Goal: Navigation & Orientation: Find specific page/section

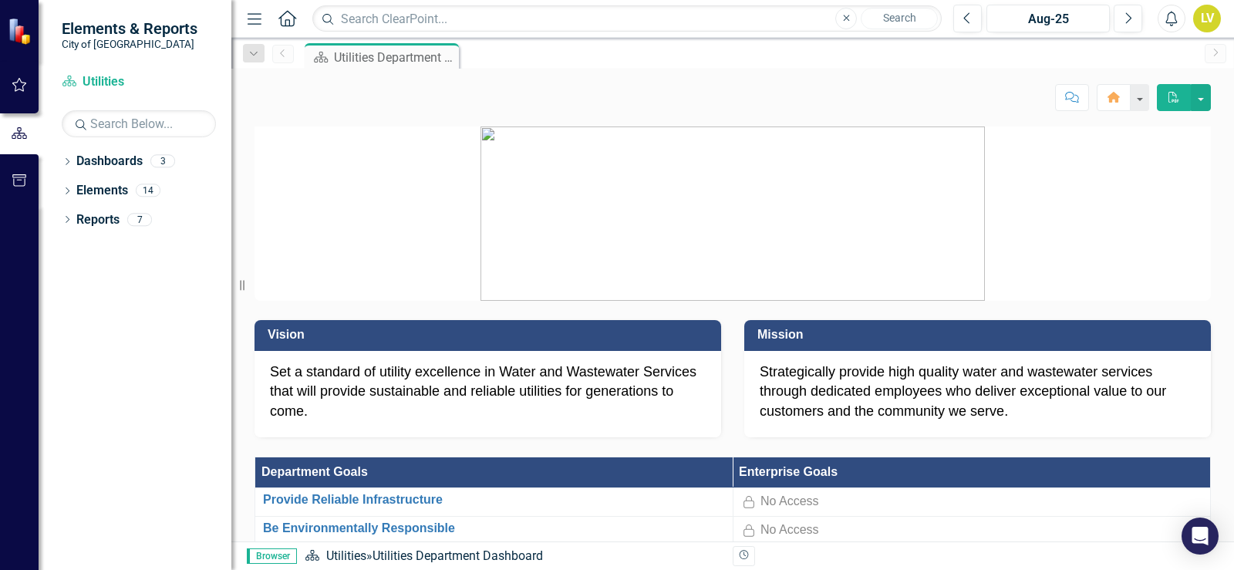
click at [291, 15] on icon "Home" at bounding box center [287, 18] width 20 height 16
click at [1069, 16] on div "Aug-25" at bounding box center [1047, 19] width 113 height 19
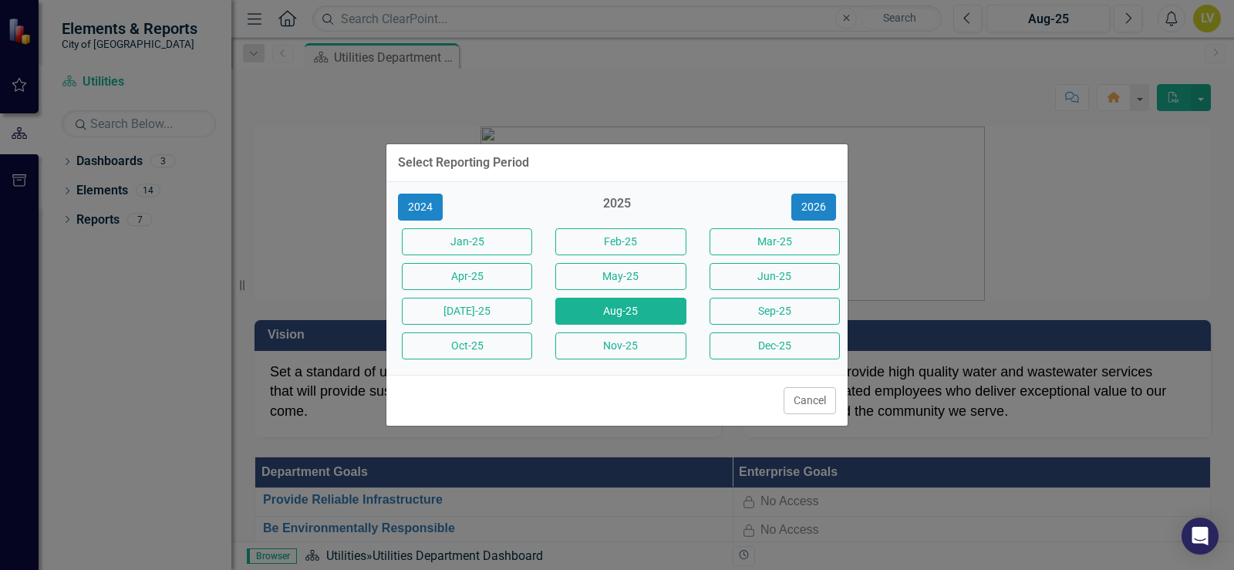
click at [867, 128] on div "Select Reporting Period 2024 2025 [DATE]-25 Feb-25 Mar-25 Apr-25 May-25 Jun-25 …" at bounding box center [617, 285] width 1234 height 570
click at [797, 407] on button "Cancel" at bounding box center [809, 400] width 52 height 27
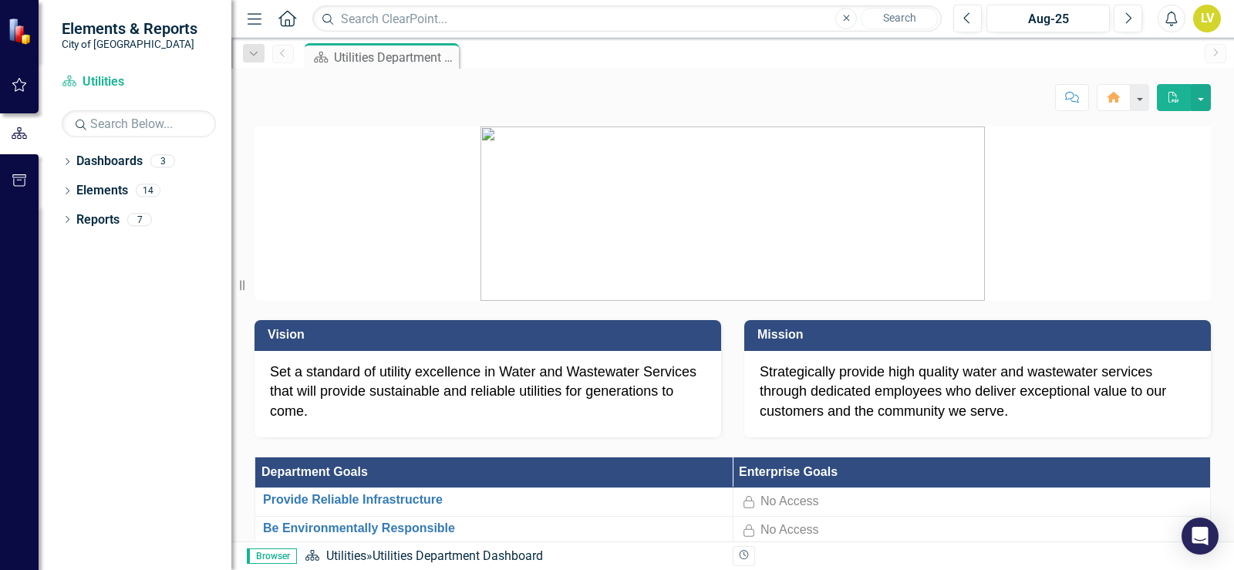
click at [1173, 15] on icon "Alerts" at bounding box center [1171, 18] width 16 height 15
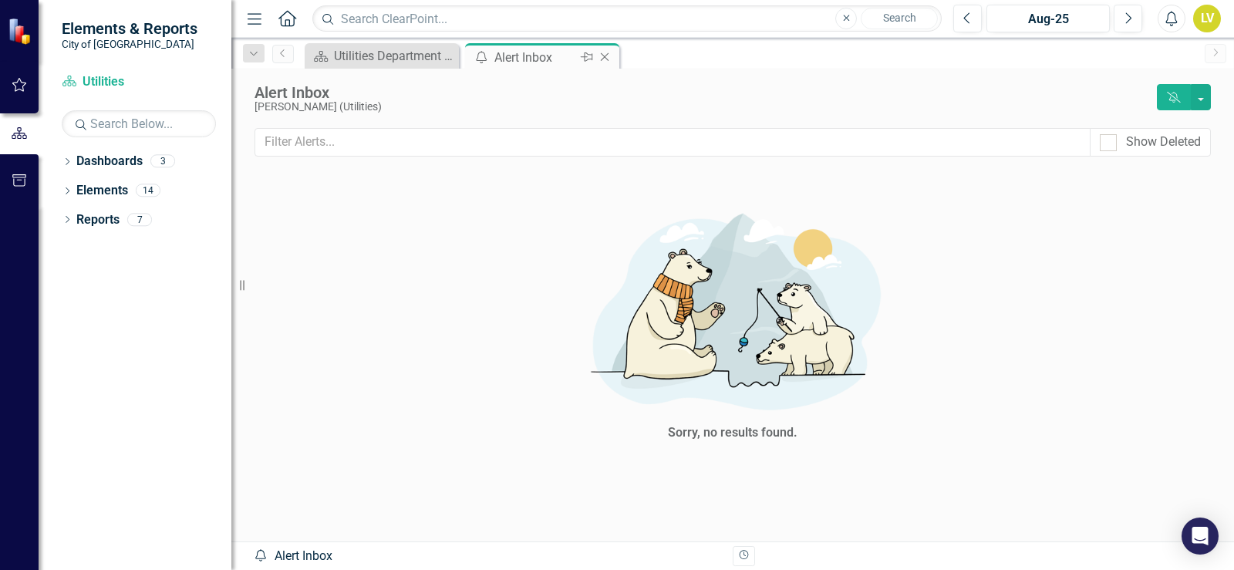
click at [604, 57] on icon "Close" at bounding box center [604, 57] width 15 height 12
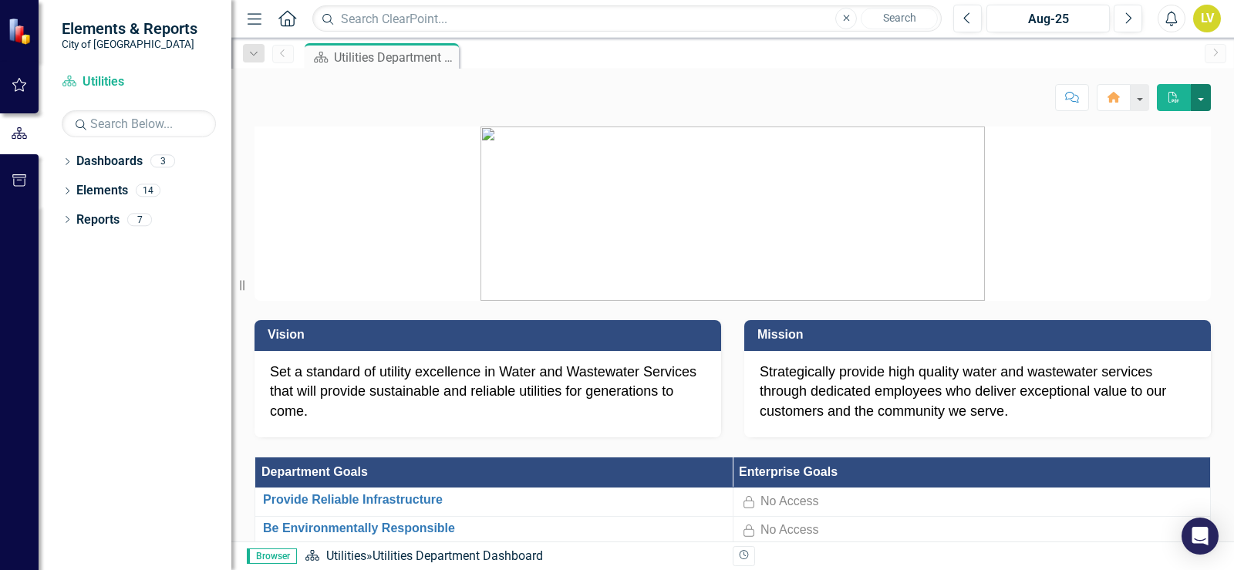
click at [1197, 98] on button "button" at bounding box center [1200, 97] width 20 height 27
click at [558, 110] on div "Score: N/A Aug-25 Completed Comment Home PDF" at bounding box center [732, 92] width 1002 height 46
click at [1170, 100] on icon "PDF" at bounding box center [1173, 97] width 14 height 11
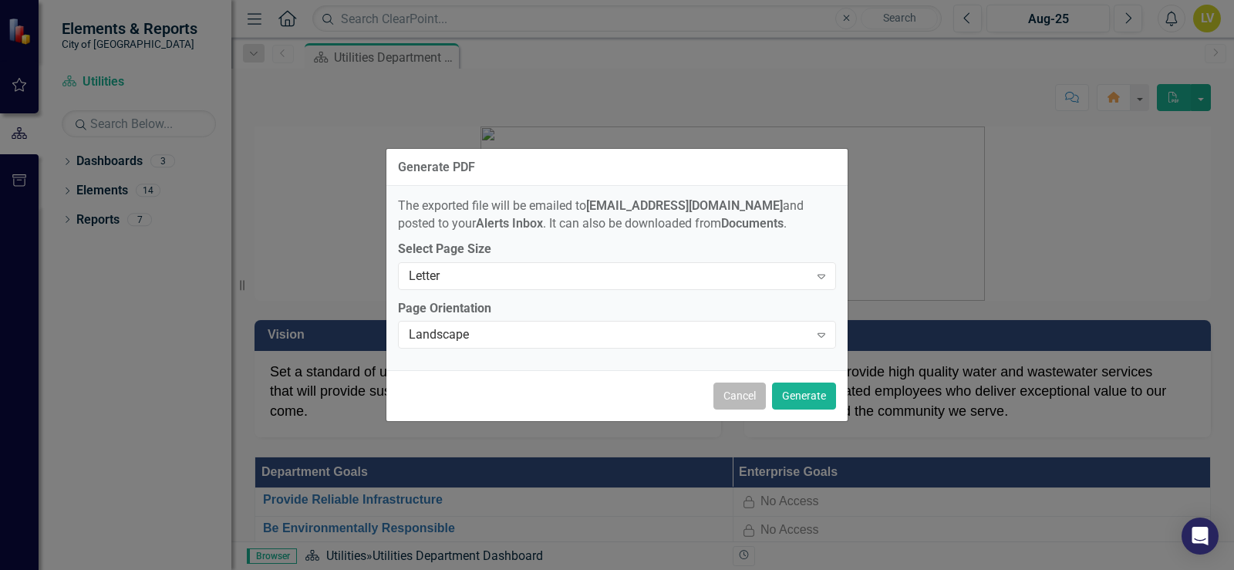
click at [749, 388] on button "Cancel" at bounding box center [739, 395] width 52 height 27
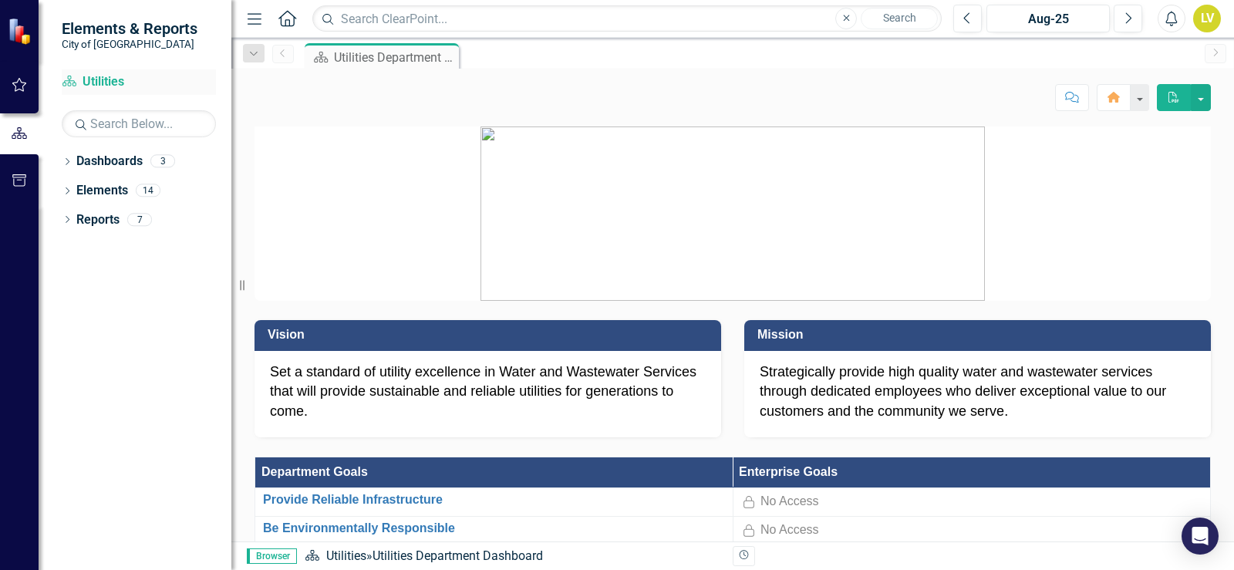
click at [99, 84] on link "Dashboard Utilities" at bounding box center [139, 82] width 154 height 18
click at [405, 384] on p "Set a standard of utility excellence in Water and Wastewater Services that will…" at bounding box center [488, 391] width 436 height 59
click at [453, 399] on p "Set a standard of utility excellence in Water and Wastewater Services that will…" at bounding box center [488, 391] width 436 height 59
click at [295, 414] on p "Set a standard of utility excellence in Water and Wastewater Services that will…" at bounding box center [488, 391] width 436 height 59
drag, startPoint x: 298, startPoint y: 380, endPoint x: 315, endPoint y: 381, distance: 17.7
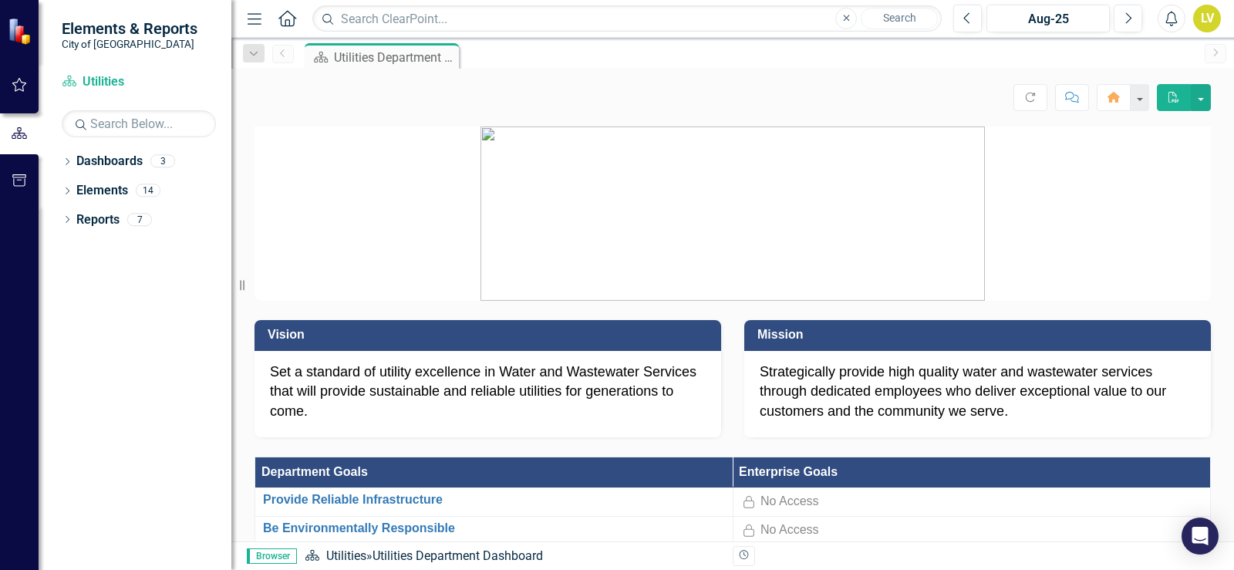
click at [301, 382] on p "Set a standard of utility excellence in Water and Wastewater Services that will…" at bounding box center [488, 391] width 436 height 59
click at [966, 390] on p "Strategically provide high quality water and wastewater services through dedica…" at bounding box center [977, 391] width 436 height 59
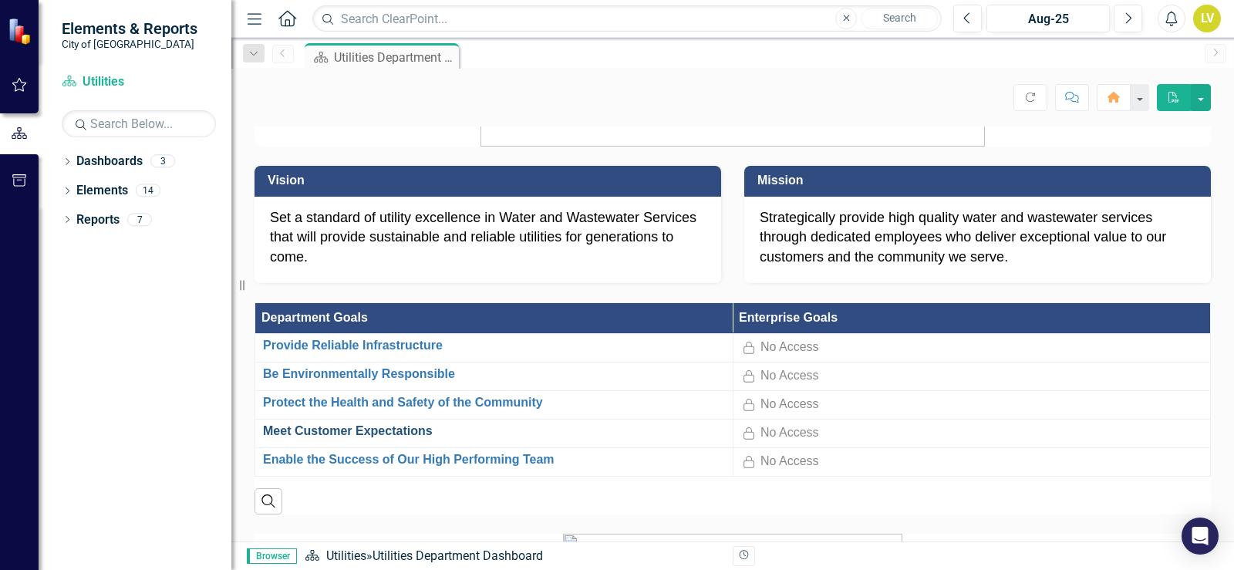
scroll to position [231, 0]
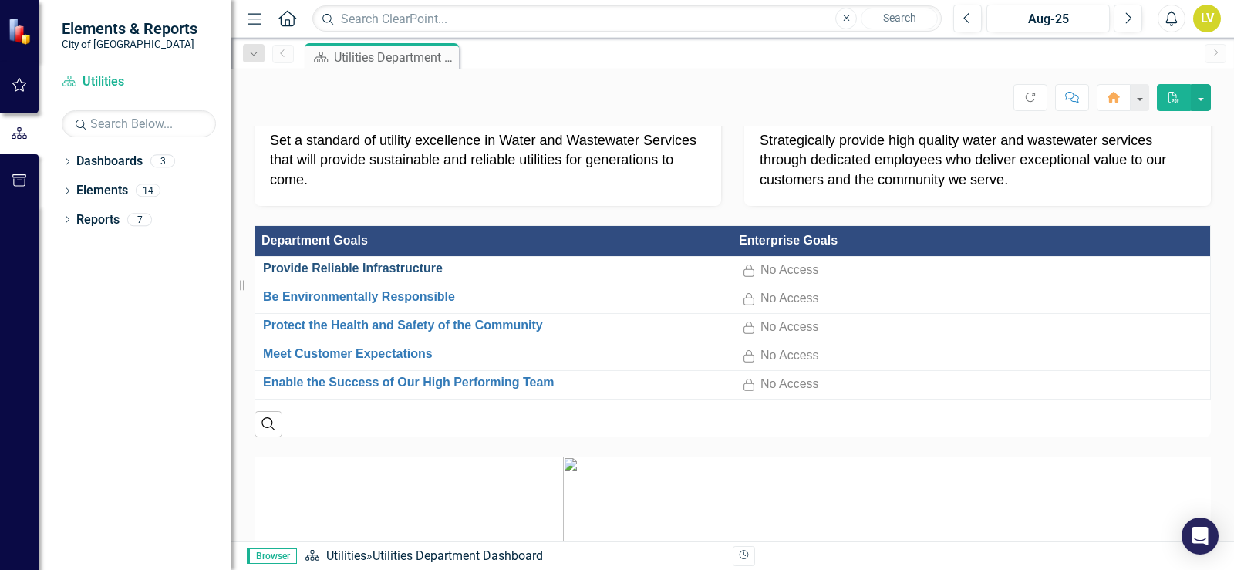
click at [344, 271] on link "Provide Reliable Infrastructure" at bounding box center [494, 268] width 462 height 14
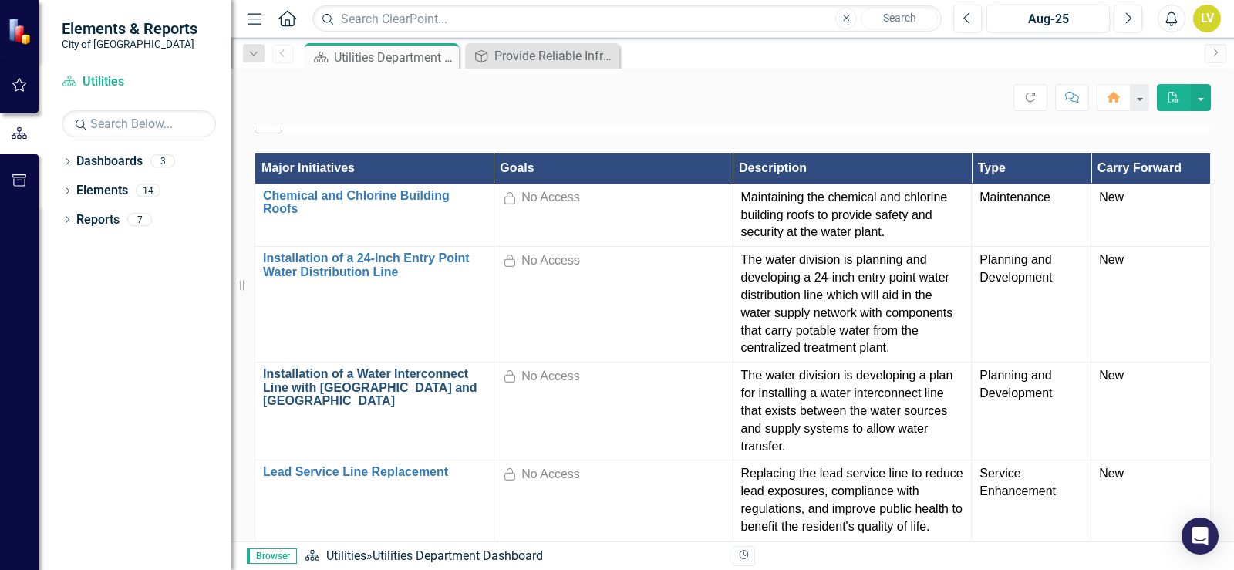
scroll to position [1079, 0]
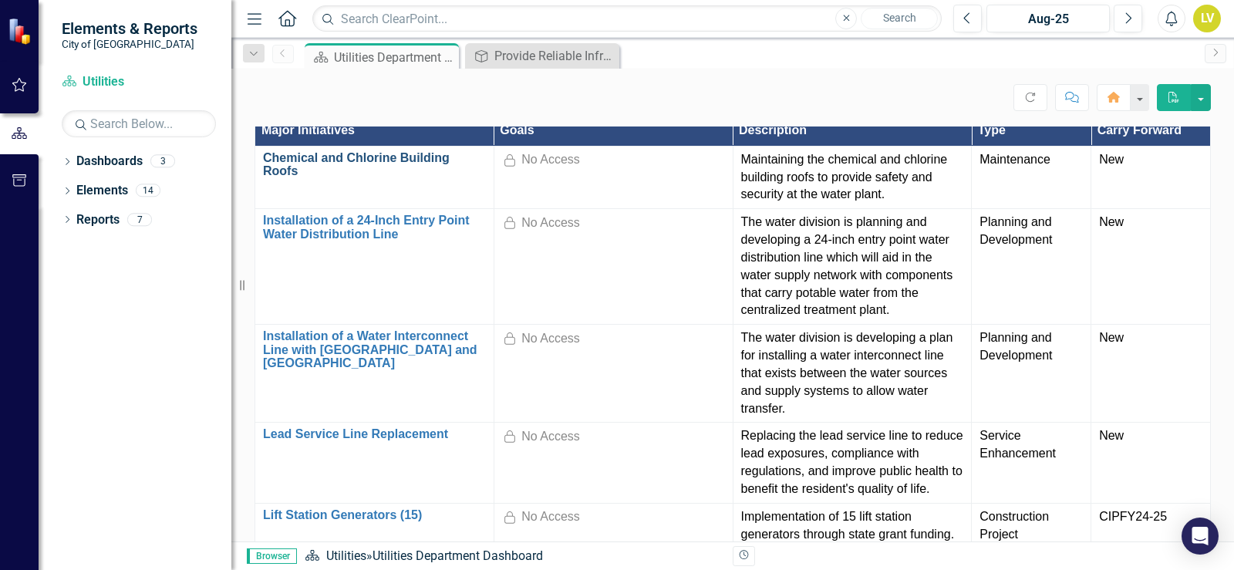
click at [348, 151] on link "Chemical and Chlorine Building Roofs" at bounding box center [374, 164] width 223 height 27
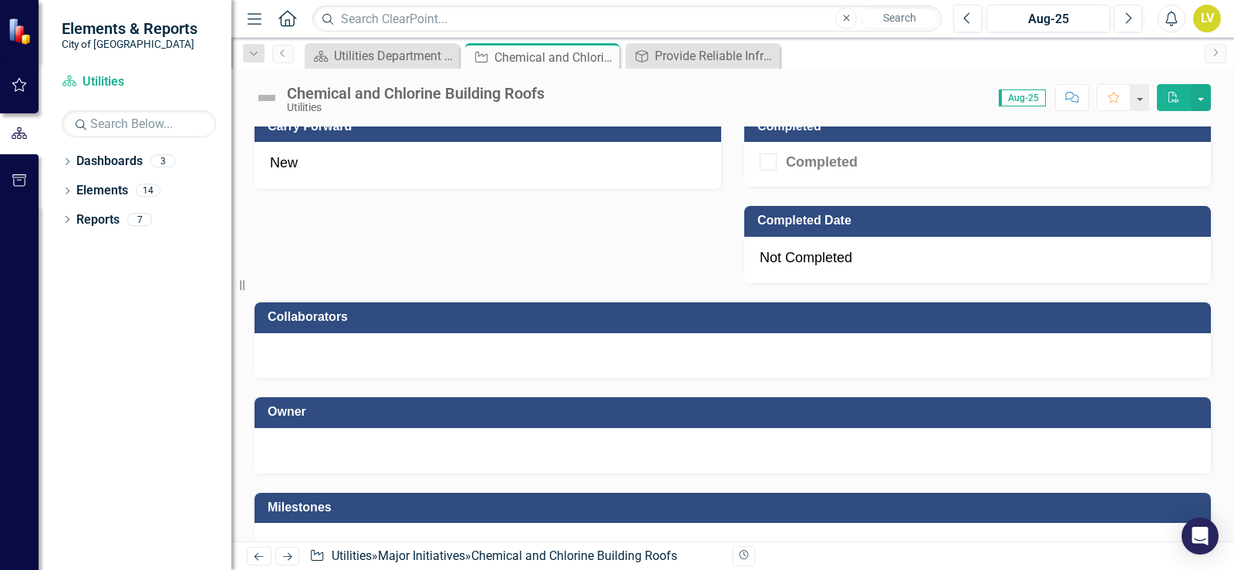
scroll to position [1002, 0]
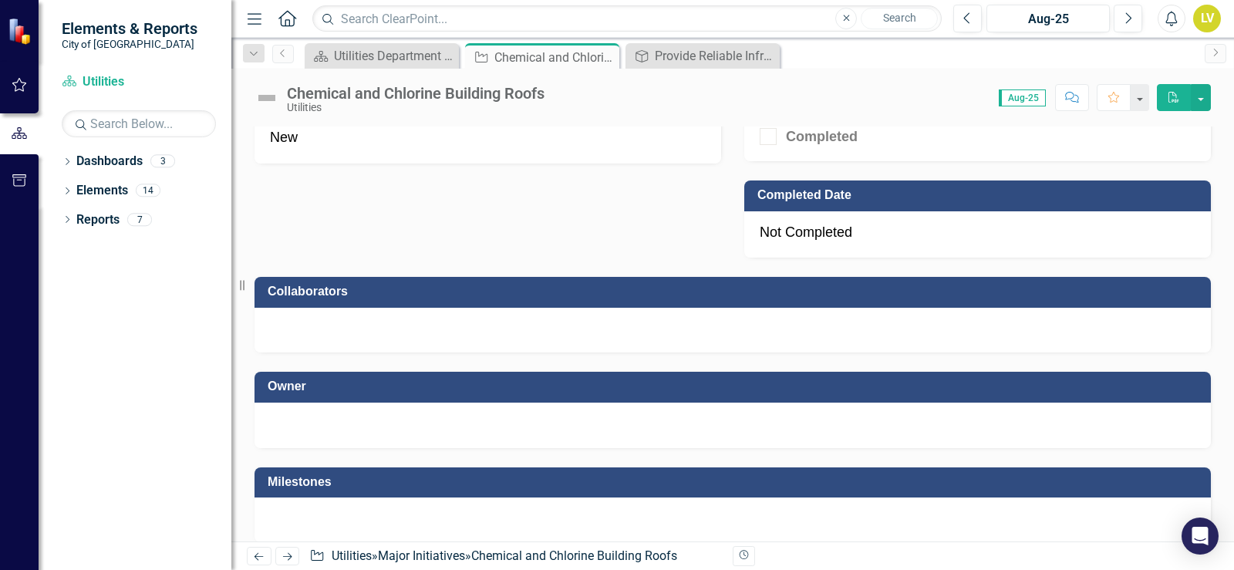
click at [330, 298] on h3 "Collaborators" at bounding box center [735, 291] width 935 height 14
click at [331, 333] on div at bounding box center [732, 330] width 956 height 45
click at [383, 431] on div at bounding box center [732, 423] width 925 height 19
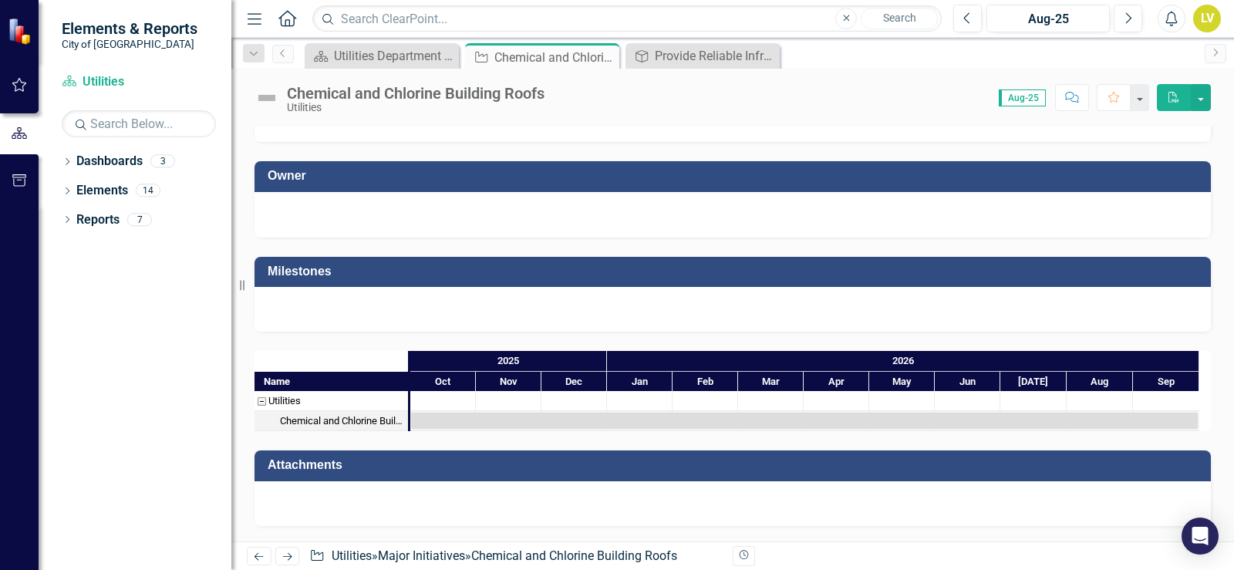
click at [453, 402] on div at bounding box center [443, 400] width 66 height 19
click at [448, 419] on div "Task: Start date: 2025-10-01 End date: 2026-09-30" at bounding box center [804, 420] width 786 height 16
click at [335, 499] on div at bounding box center [732, 503] width 956 height 45
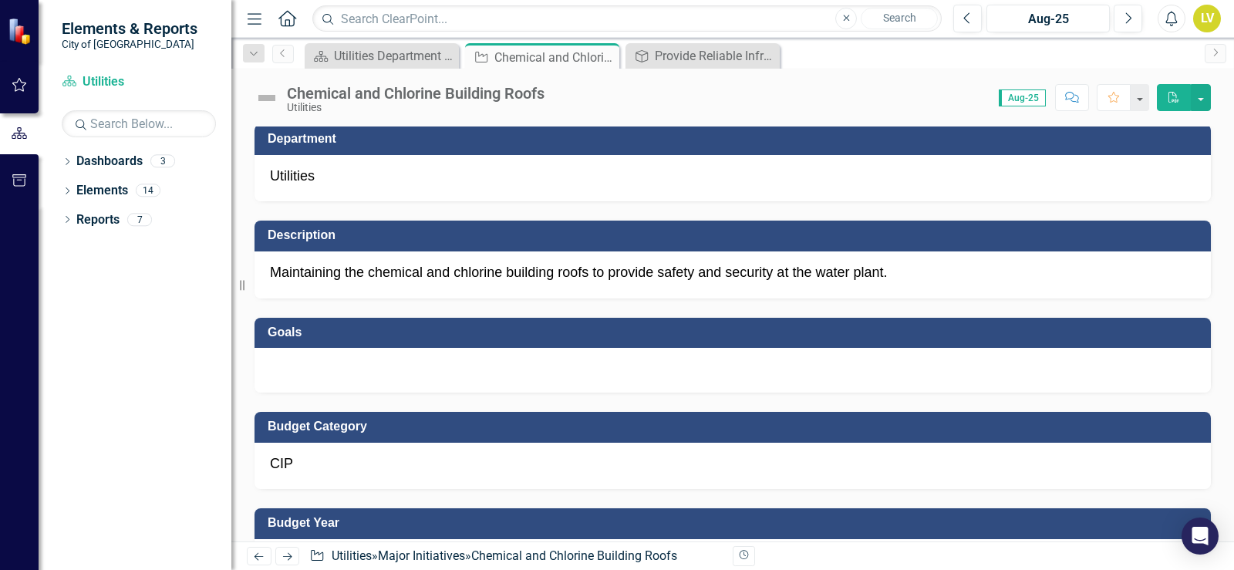
scroll to position [0, 0]
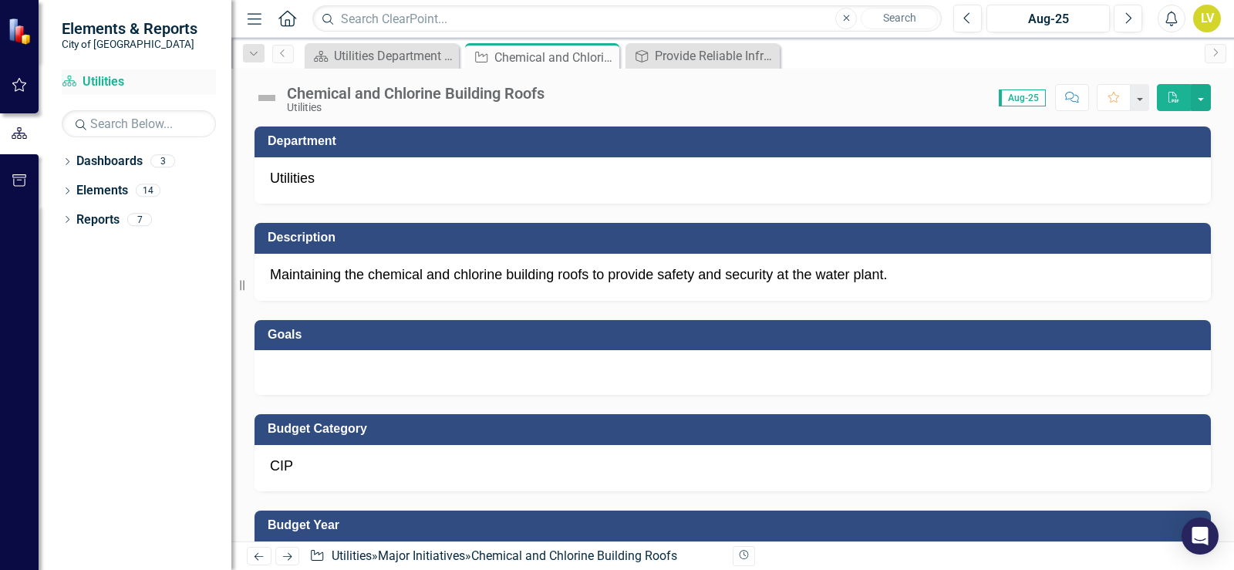
click at [112, 86] on link "Dashboard Utilities" at bounding box center [139, 82] width 154 height 18
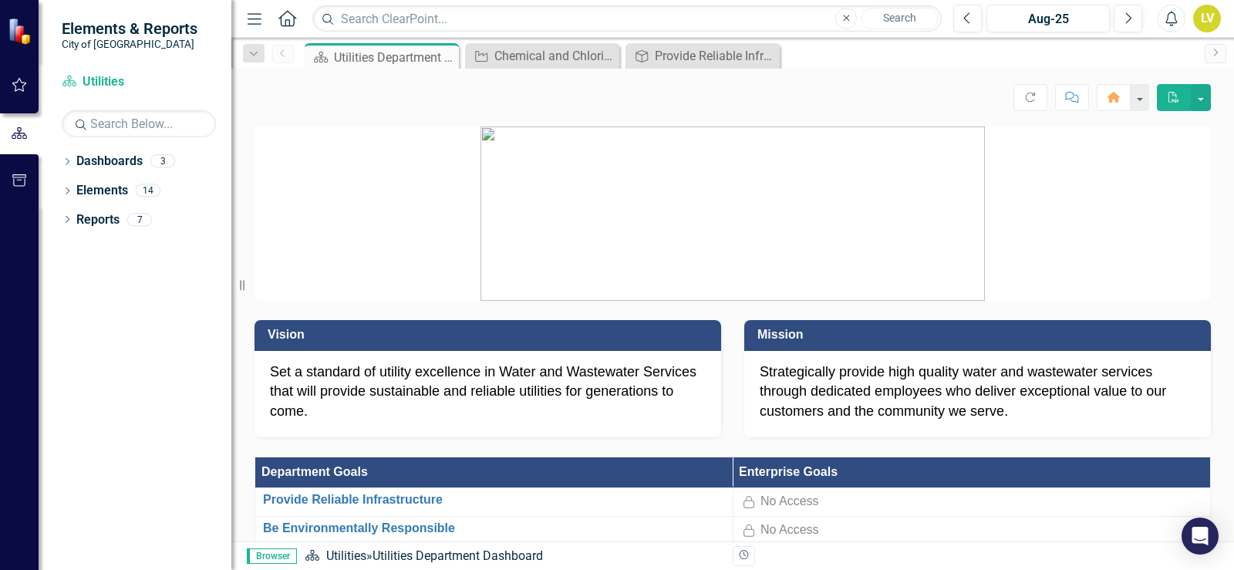
click at [147, 22] on span "Elements & Reports" at bounding box center [130, 28] width 136 height 19
click at [83, 43] on small "City of [GEOGRAPHIC_DATA]" at bounding box center [130, 44] width 136 height 12
drag, startPoint x: 766, startPoint y: 57, endPoint x: 645, endPoint y: 58, distance: 121.0
click at [0, 0] on icon "Close" at bounding box center [0, 0] width 0 height 0
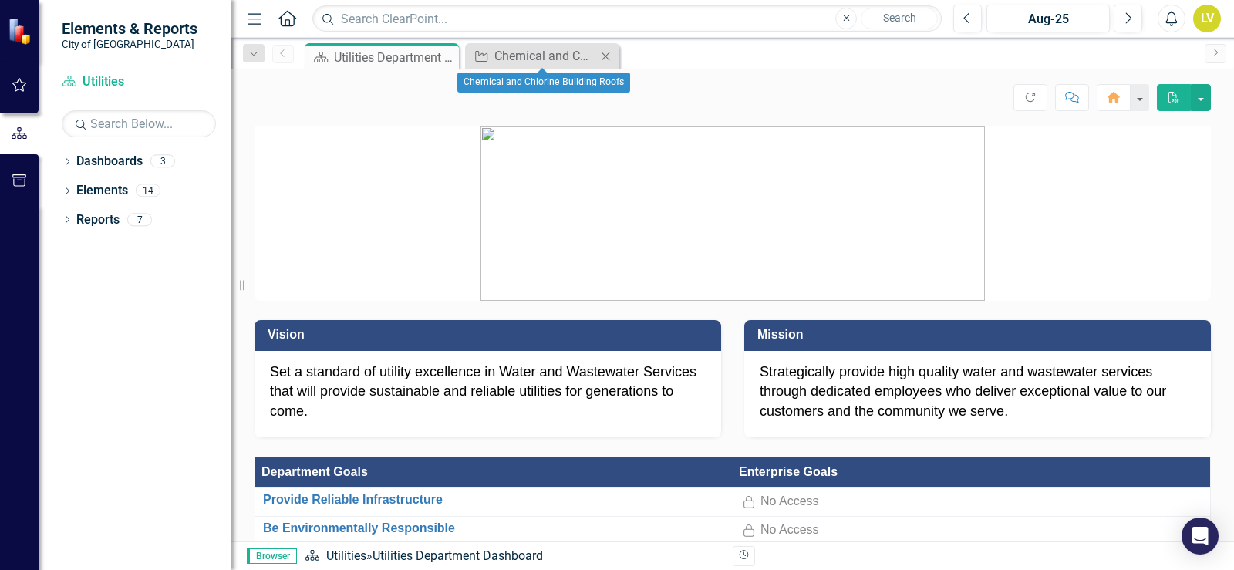
click at [610, 56] on icon "Close" at bounding box center [605, 56] width 15 height 12
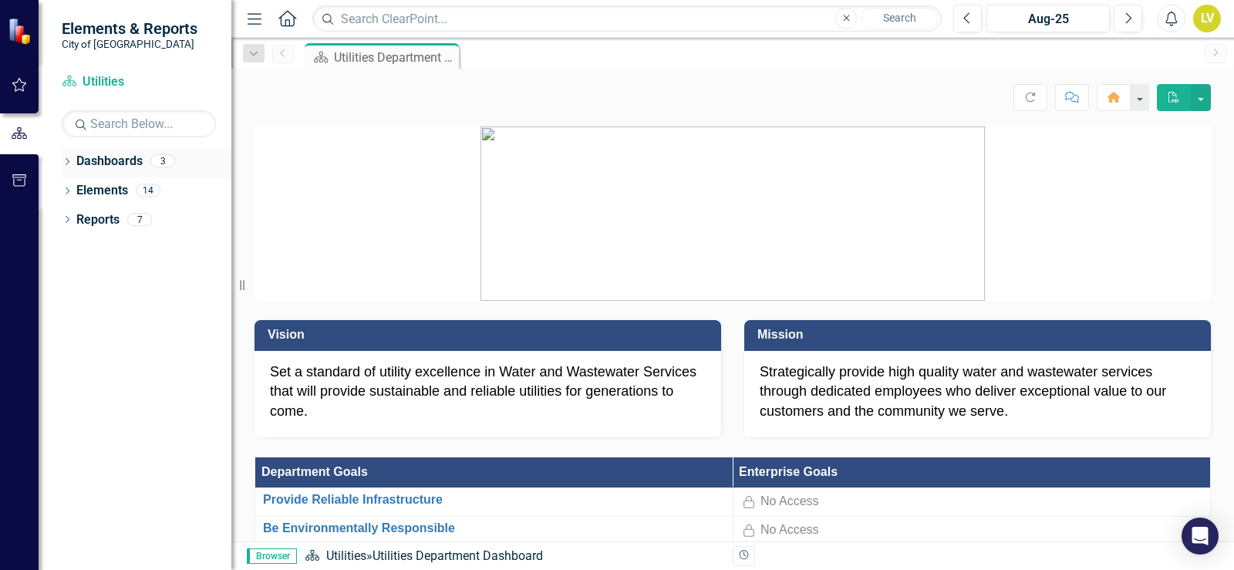
click at [66, 163] on icon "Dropdown" at bounding box center [67, 163] width 11 height 8
click at [74, 191] on icon "Dropdown" at bounding box center [75, 189] width 12 height 9
click at [125, 223] on link "Wastewater" at bounding box center [165, 220] width 131 height 18
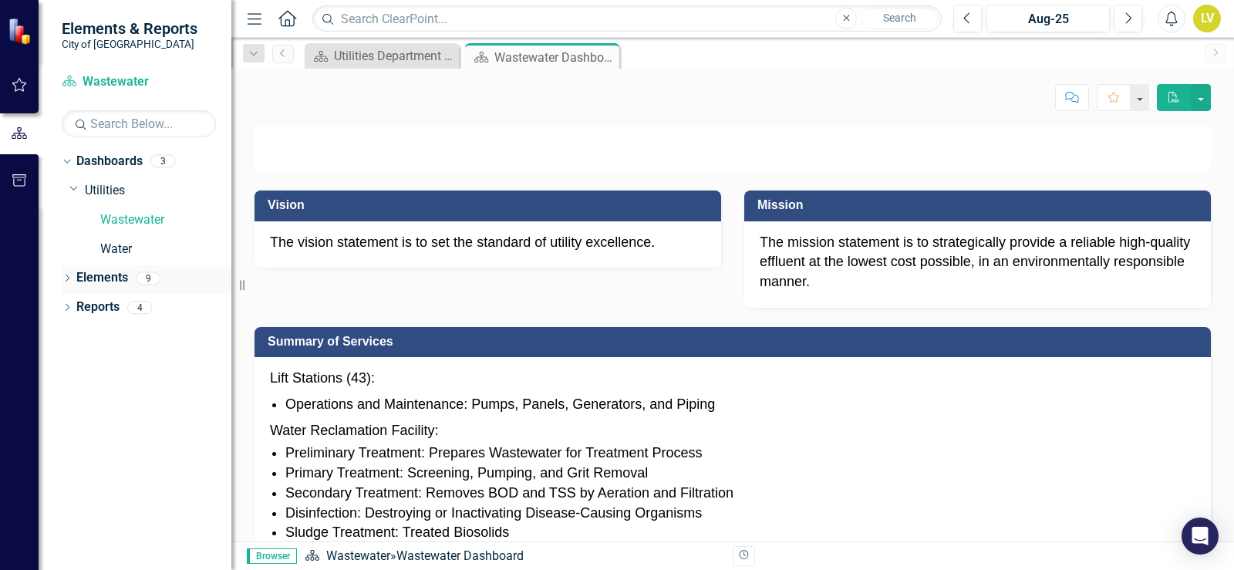
click at [66, 281] on icon "Dropdown" at bounding box center [67, 279] width 11 height 8
click at [125, 311] on link "Goal Goals" at bounding box center [110, 307] width 52 height 18
click at [72, 394] on div "Dropdown Reports 4" at bounding box center [147, 396] width 170 height 29
click at [66, 398] on icon at bounding box center [68, 394] width 4 height 7
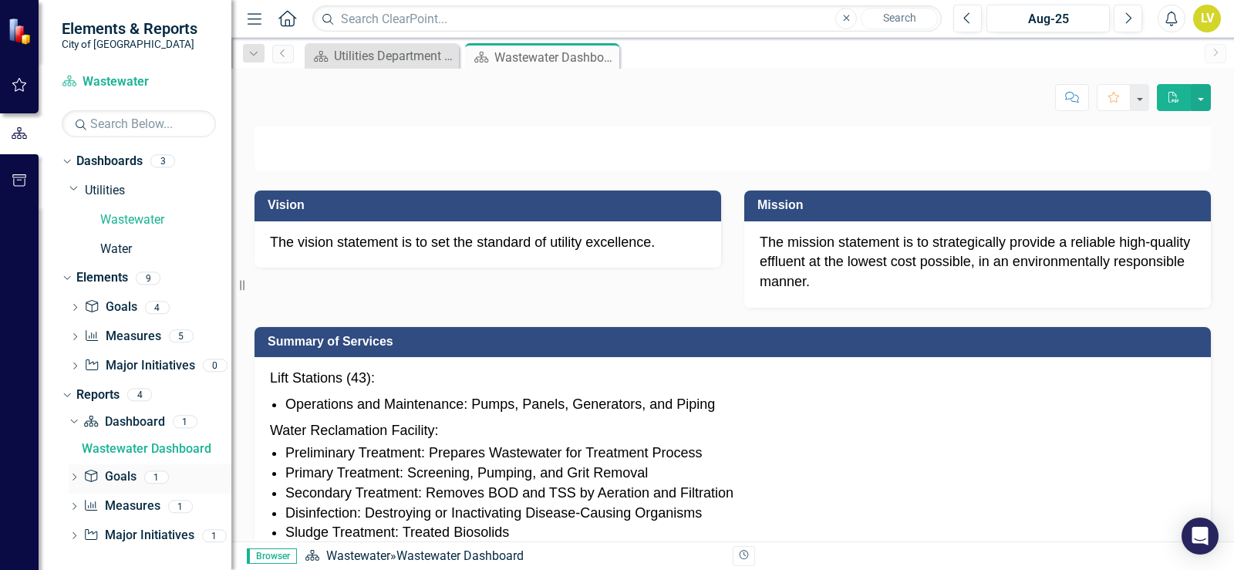
click at [120, 479] on link "Goal Goals" at bounding box center [109, 477] width 52 height 18
click at [125, 508] on link "Measure Measures" at bounding box center [121, 506] width 76 height 18
click at [119, 541] on link "Major Initiative Major Initiatives" at bounding box center [138, 536] width 110 height 18
click at [115, 253] on link "Water" at bounding box center [165, 250] width 131 height 18
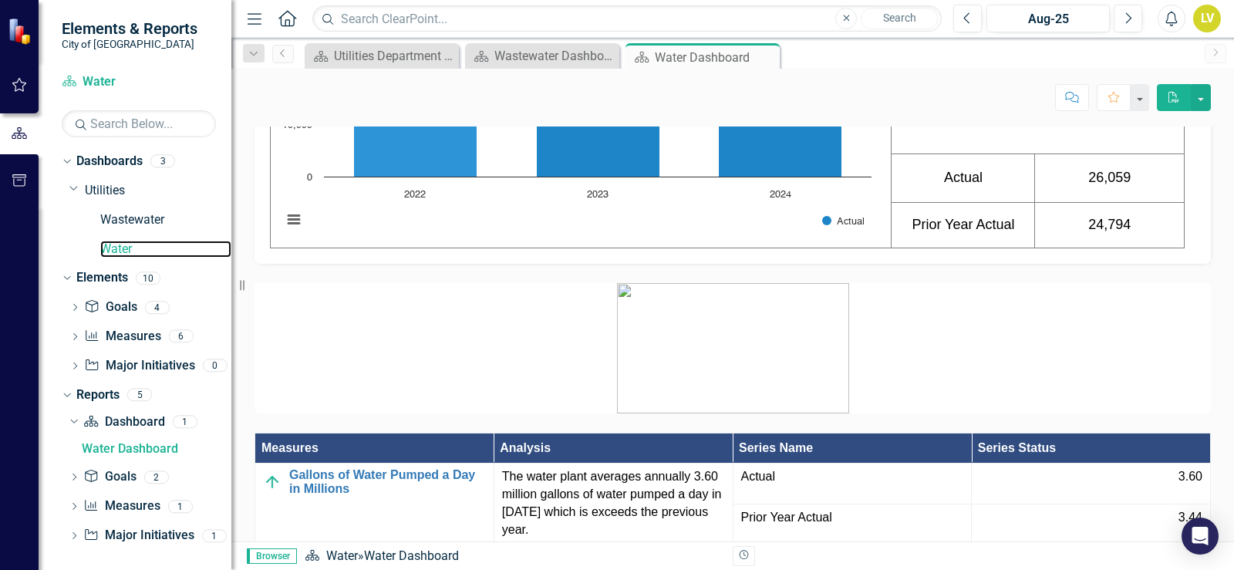
scroll to position [1341, 0]
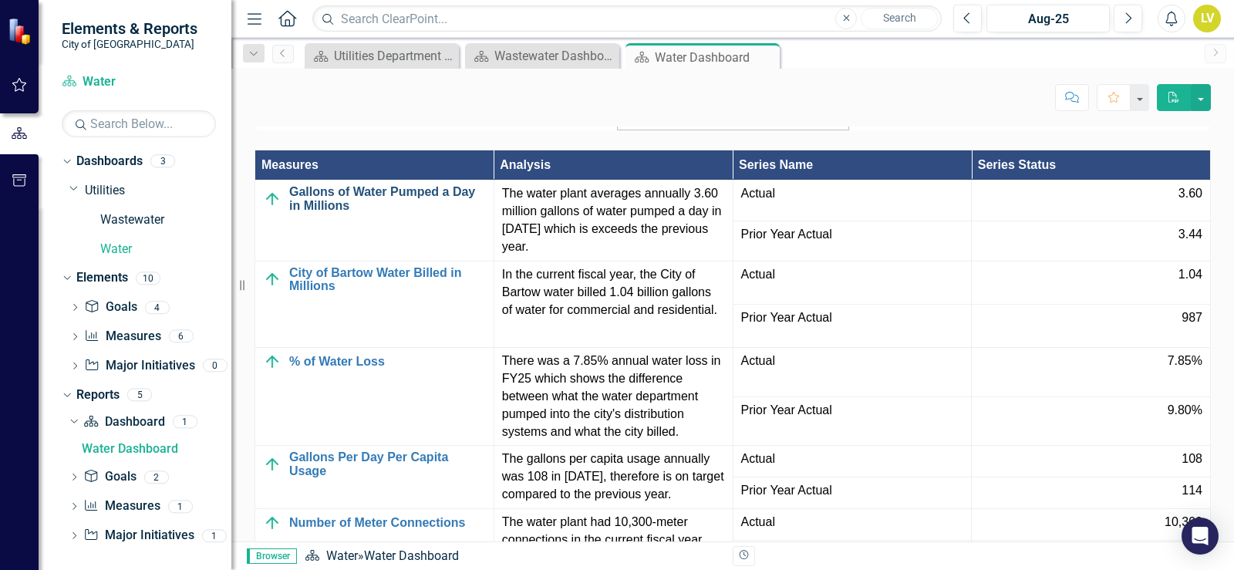
click at [323, 212] on link "Gallons of Water Pumped a Day in Millions" at bounding box center [387, 198] width 197 height 27
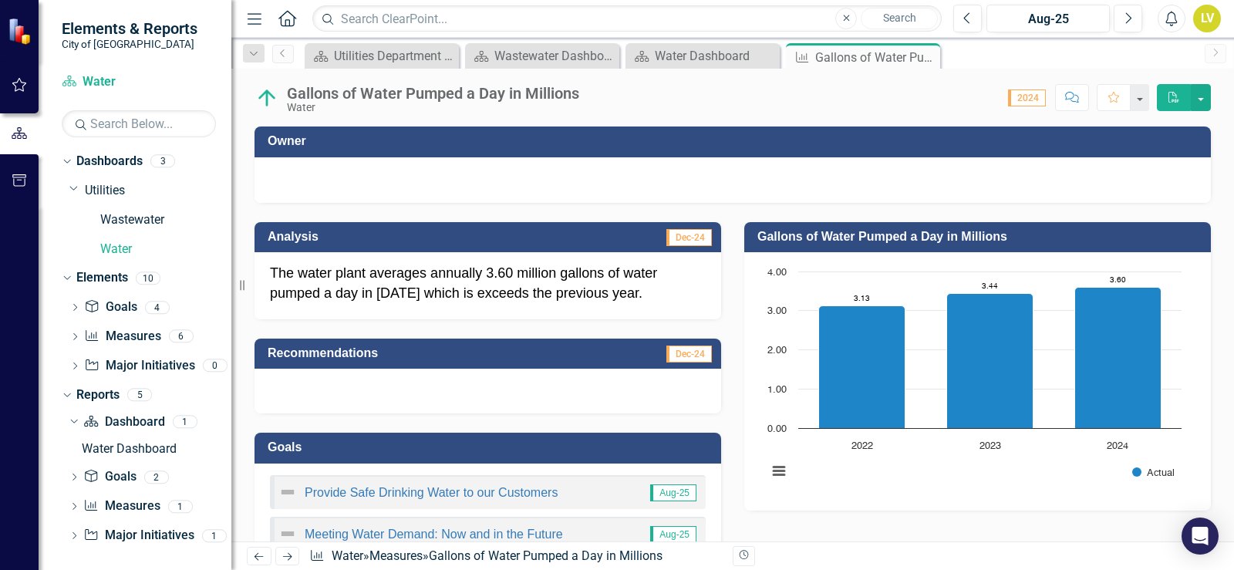
scroll to position [380, 0]
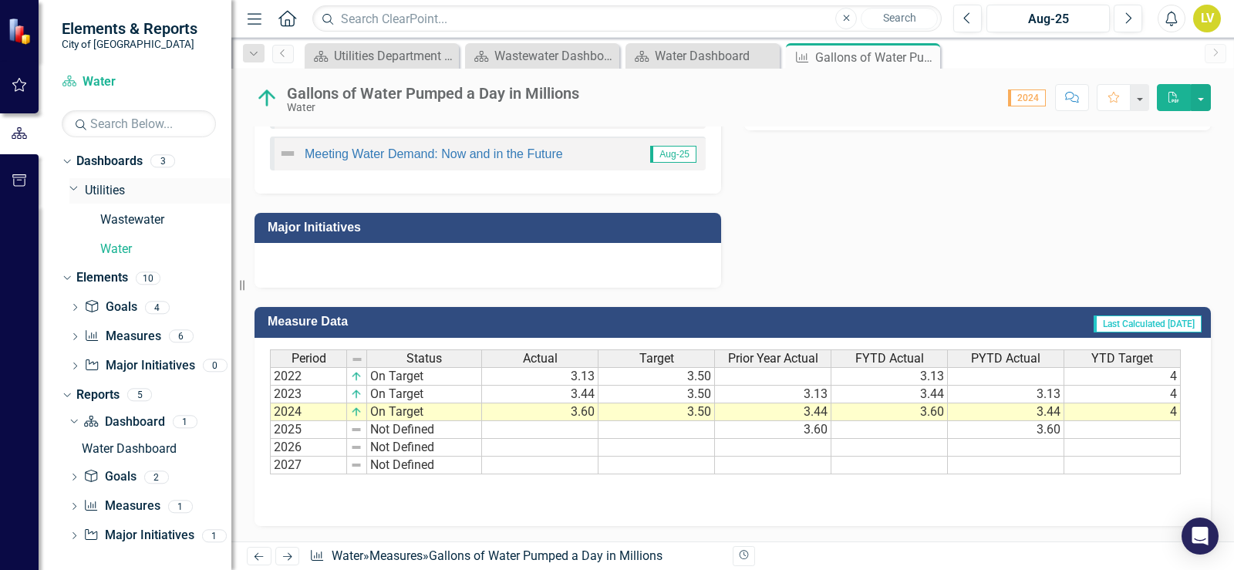
click at [114, 196] on link "Utilities" at bounding box center [158, 191] width 146 height 18
